Goal: Find specific page/section

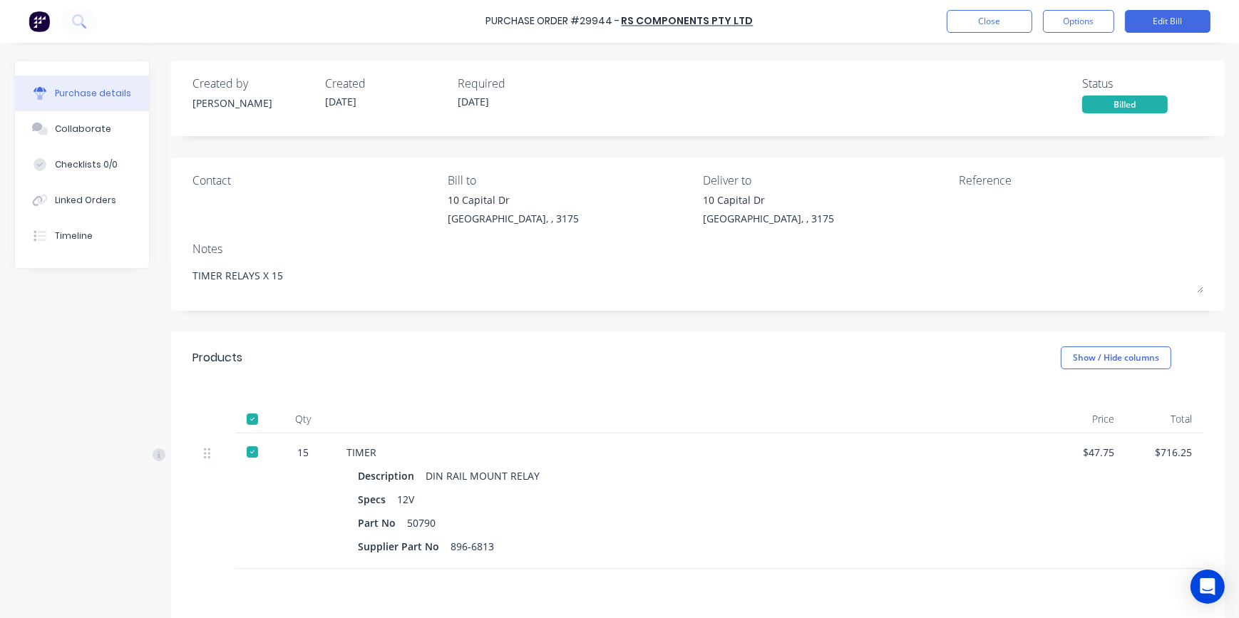
click at [1097, 33] on div "Purchase Order #29944 - RS COMPONENTS PTY LTD Close Options Edit Bill" at bounding box center [619, 21] width 1239 height 43
click at [1086, 19] on button "Options" at bounding box center [1078, 21] width 71 height 23
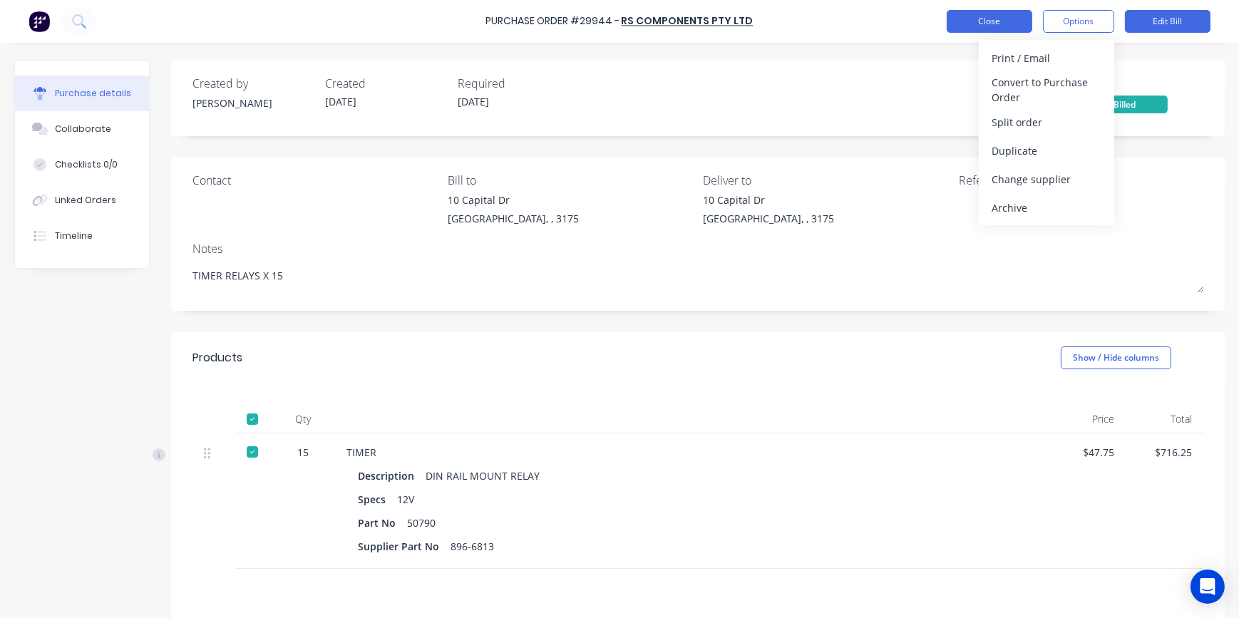
click at [1013, 31] on button "Close" at bounding box center [990, 21] width 86 height 23
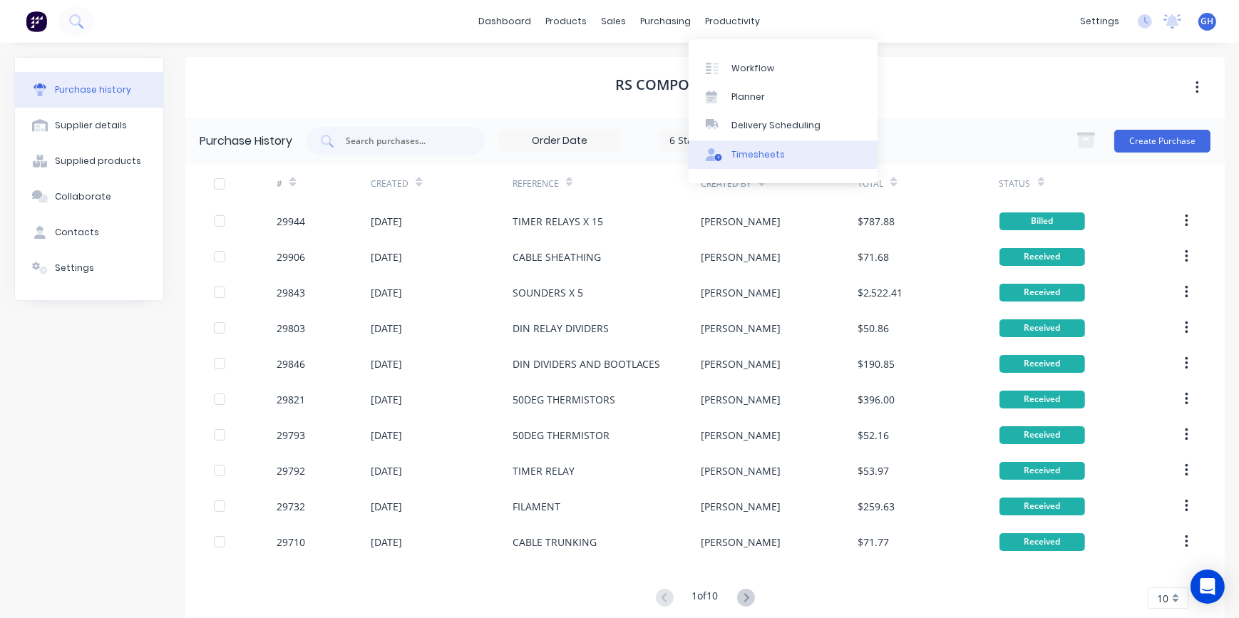
click at [768, 158] on div "Timesheets" at bounding box center [758, 154] width 53 height 13
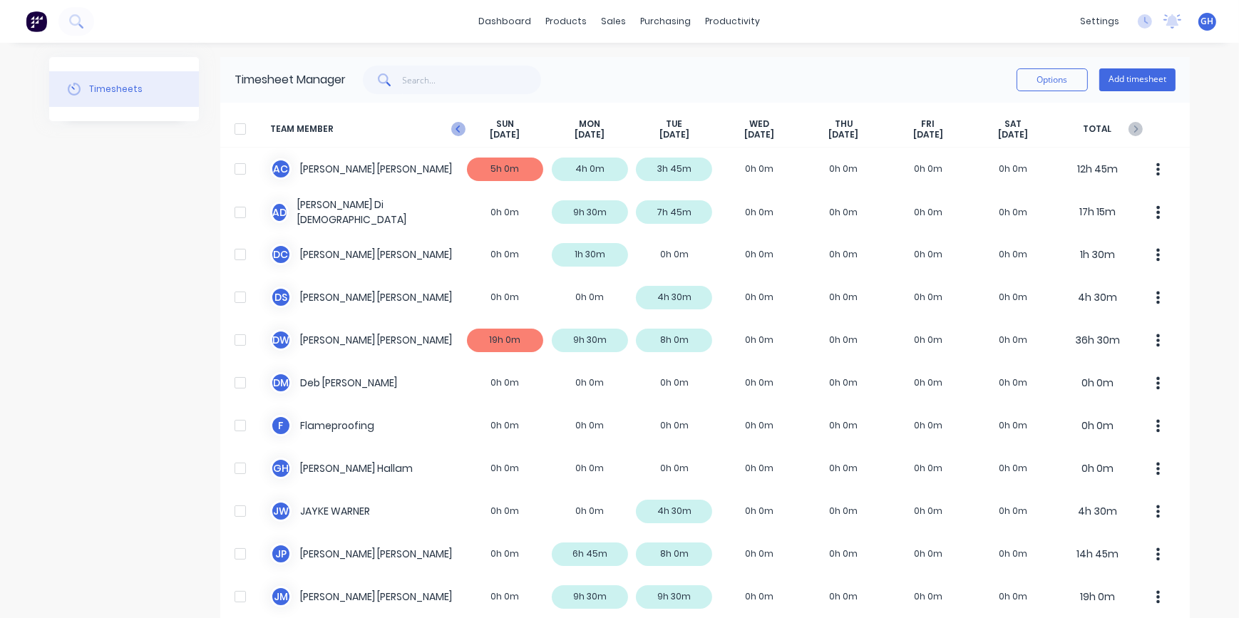
click at [451, 128] on icon "button" at bounding box center [458, 129] width 14 height 14
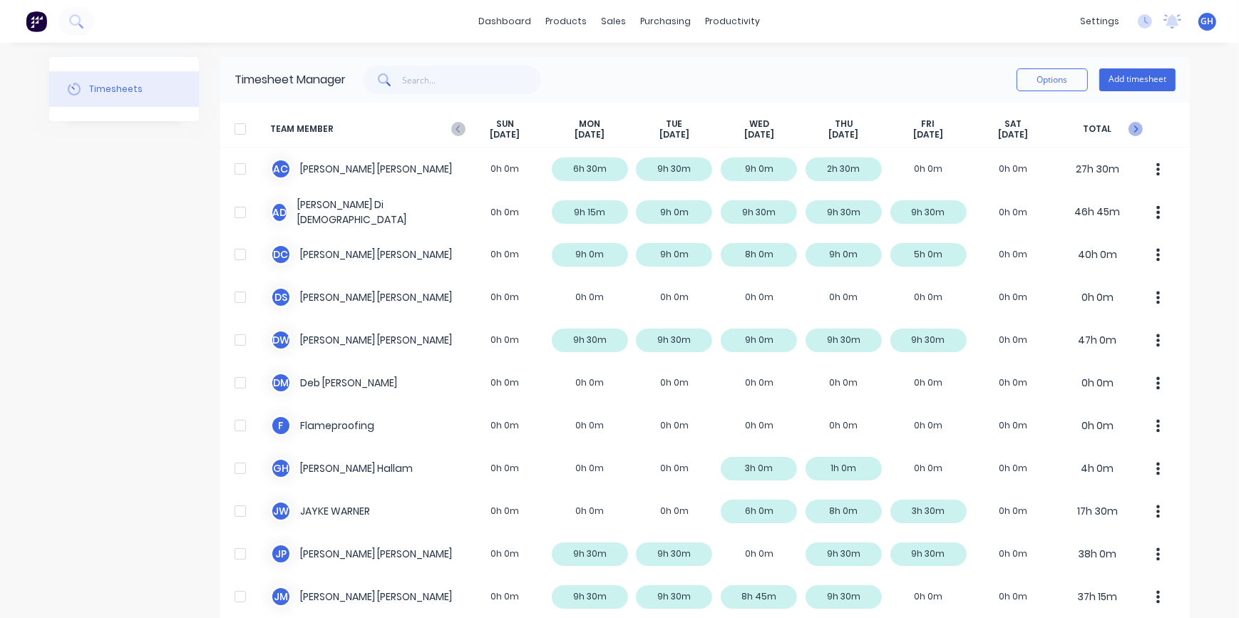
click at [1129, 128] on icon "button" at bounding box center [1136, 129] width 14 height 14
